Goal: Task Accomplishment & Management: Use online tool/utility

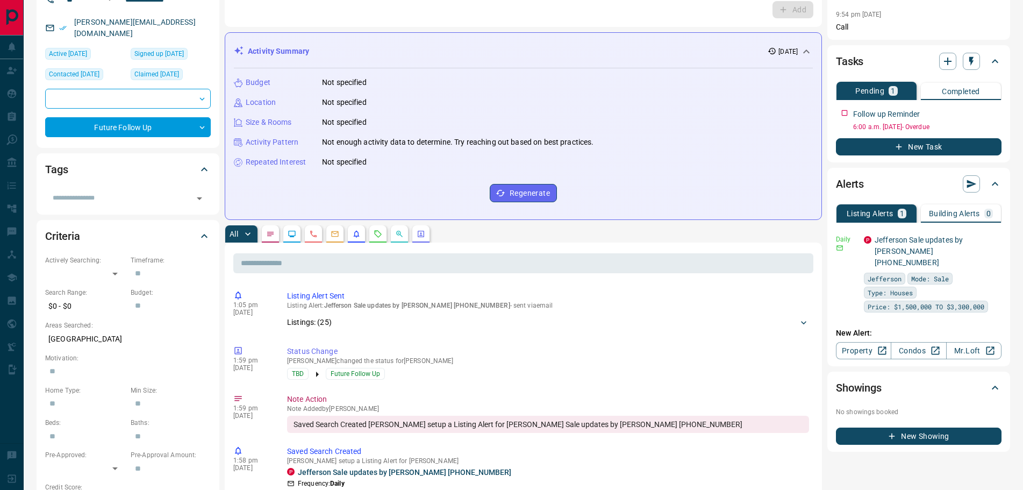
scroll to position [215, 0]
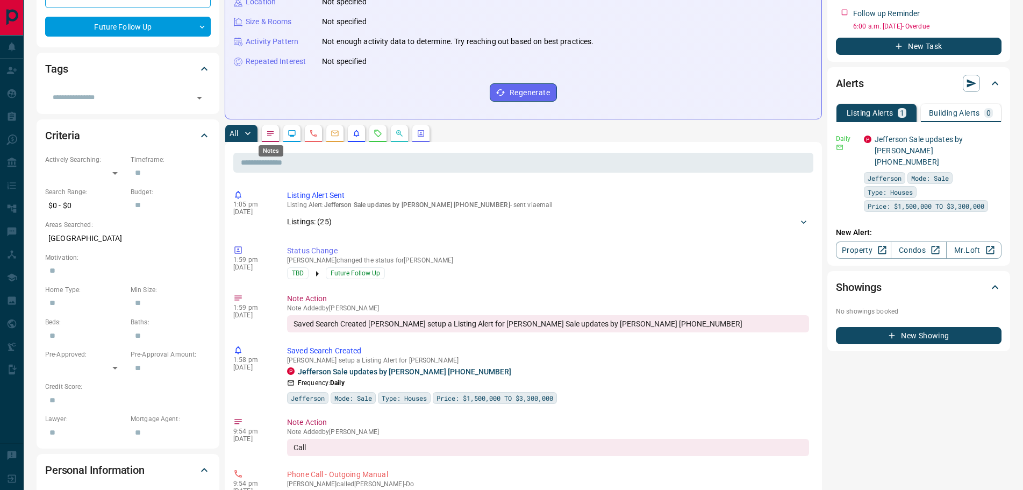
click at [273, 136] on icon "Notes" at bounding box center [270, 133] width 9 height 9
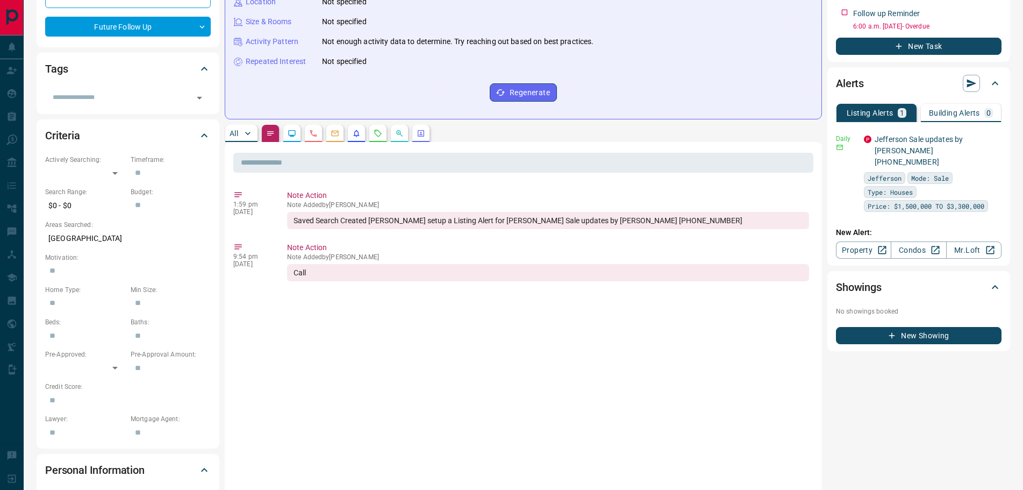
click at [233, 131] on p "All" at bounding box center [234, 134] width 9 height 8
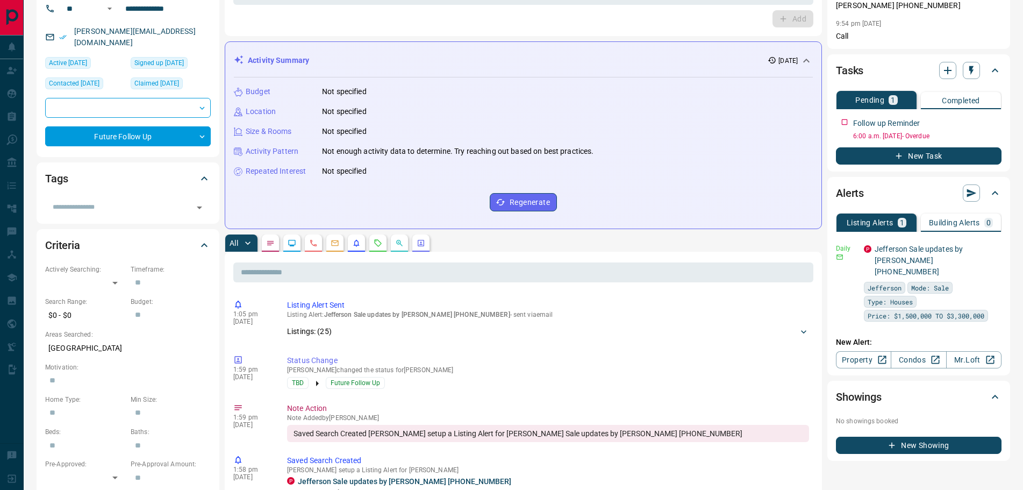
scroll to position [0, 0]
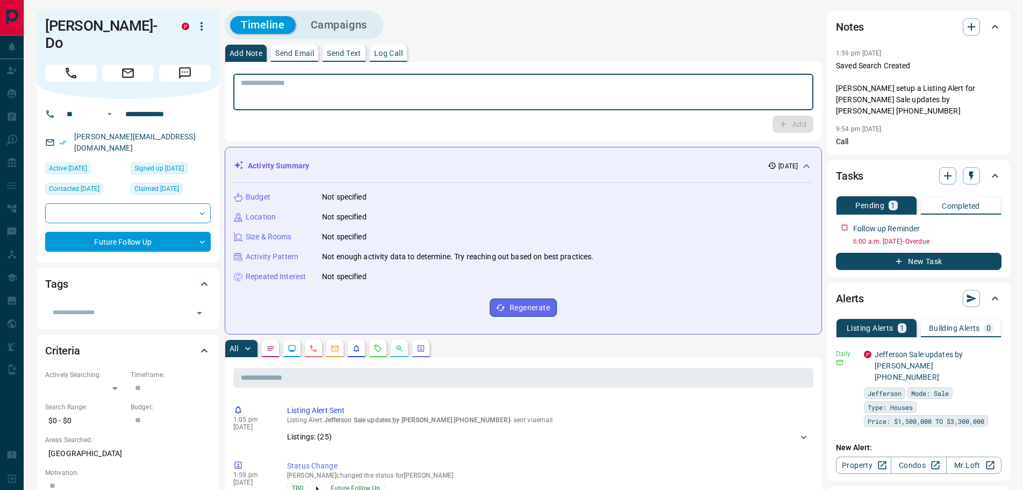
click at [281, 95] on textarea at bounding box center [523, 92] width 565 height 27
type textarea "*********"
click at [776, 120] on button "Add" at bounding box center [793, 124] width 41 height 17
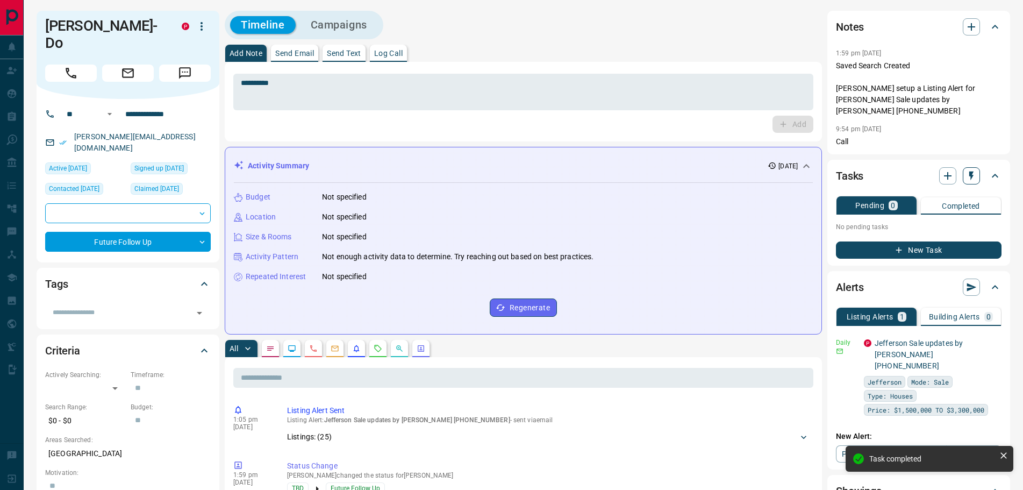
click at [974, 176] on icon "button" at bounding box center [971, 175] width 11 height 11
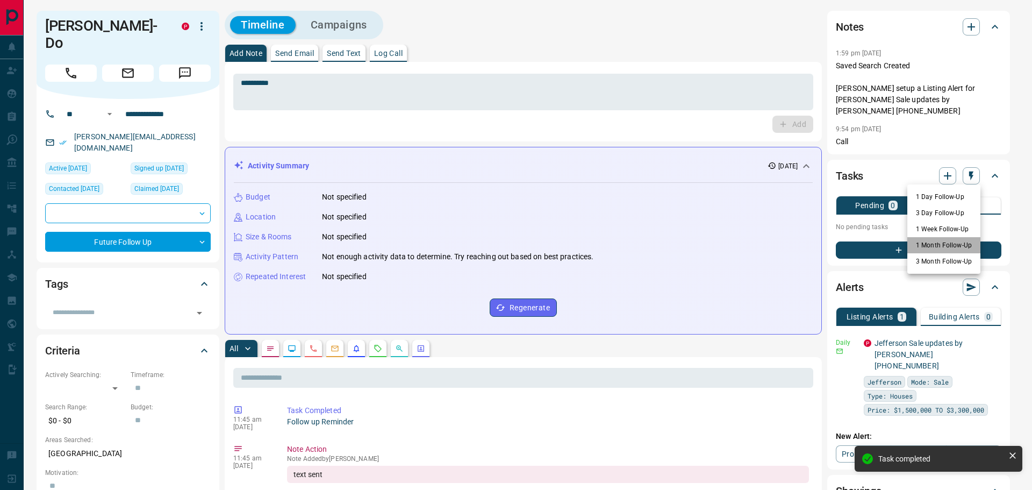
drag, startPoint x: 937, startPoint y: 244, endPoint x: 664, endPoint y: 286, distance: 275.8
click at [936, 244] on li "1 Month Follow-Up" at bounding box center [944, 245] width 73 height 16
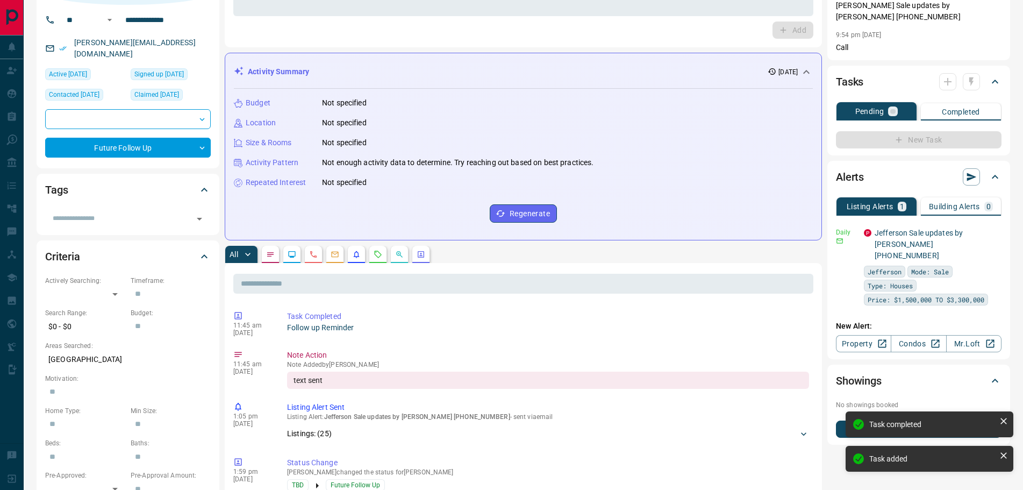
scroll to position [215, 0]
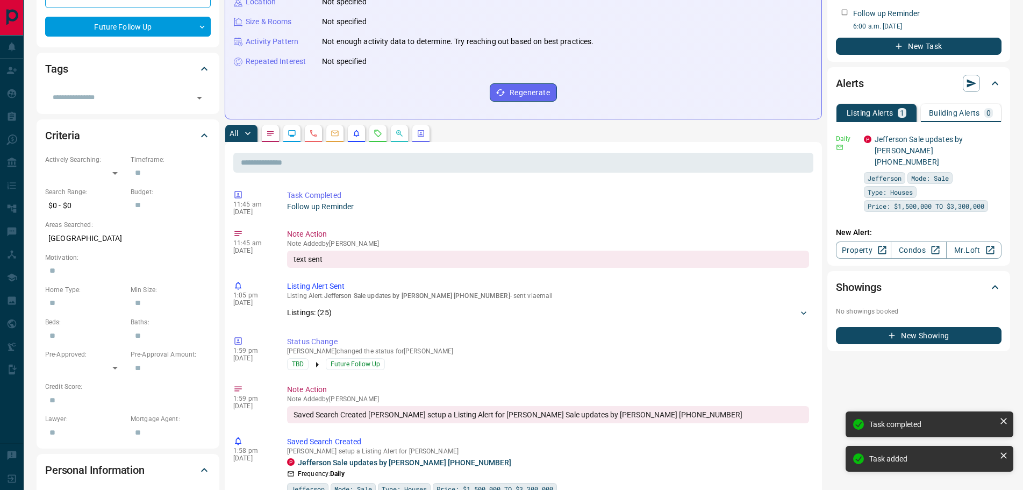
click at [274, 136] on icon "Notes" at bounding box center [270, 133] width 9 height 9
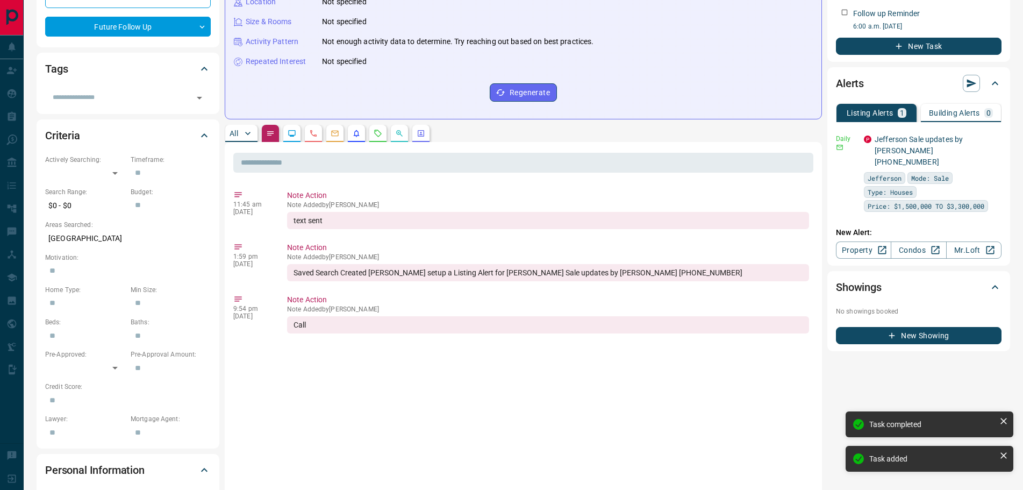
click at [238, 131] on p "All" at bounding box center [234, 134] width 9 height 8
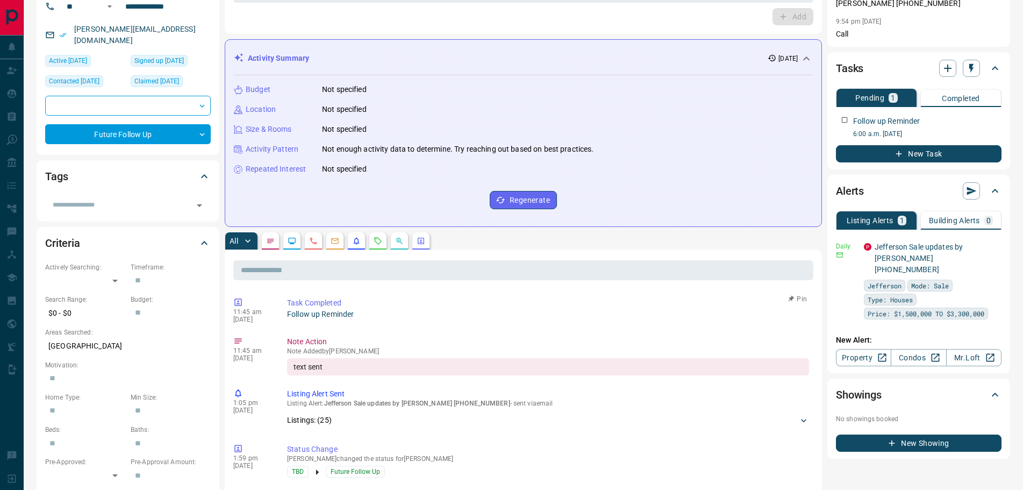
scroll to position [0, 0]
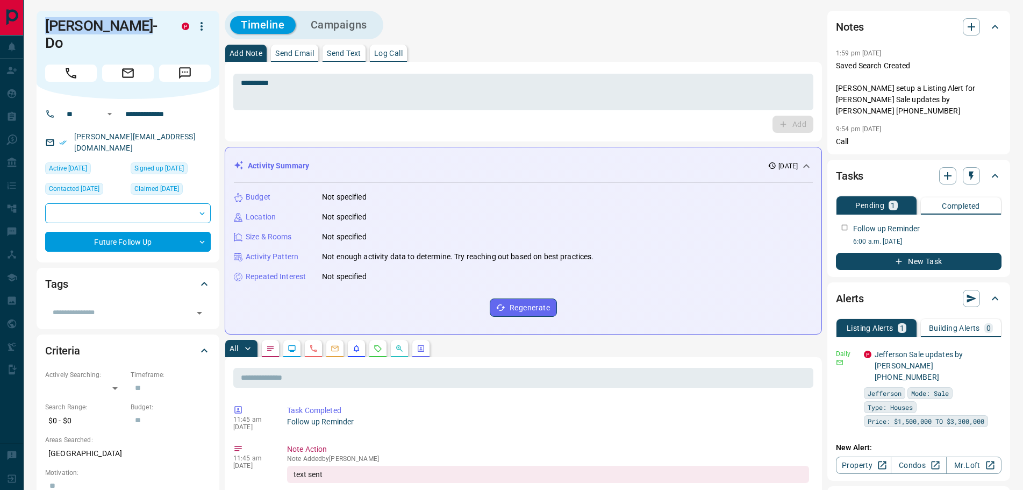
drag, startPoint x: 111, startPoint y: 29, endPoint x: 40, endPoint y: 30, distance: 71.0
click at [40, 31] on div "[PERSON_NAME]-Do P" at bounding box center [128, 55] width 183 height 88
copy h1 "[PERSON_NAME]-Do"
